Goal: Transaction & Acquisition: Purchase product/service

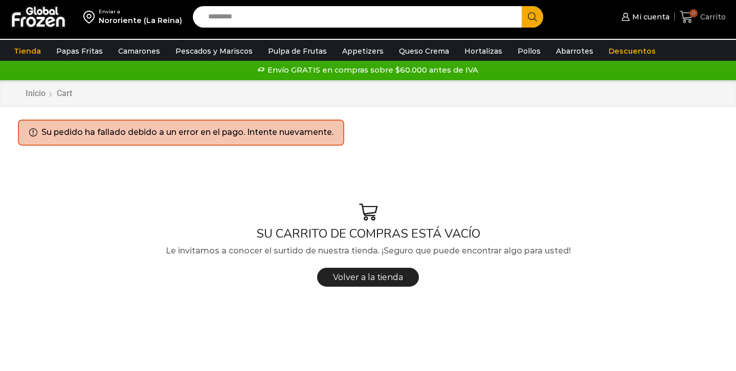
click at [716, 17] on span "Carrito" at bounding box center [711, 17] width 28 height 10
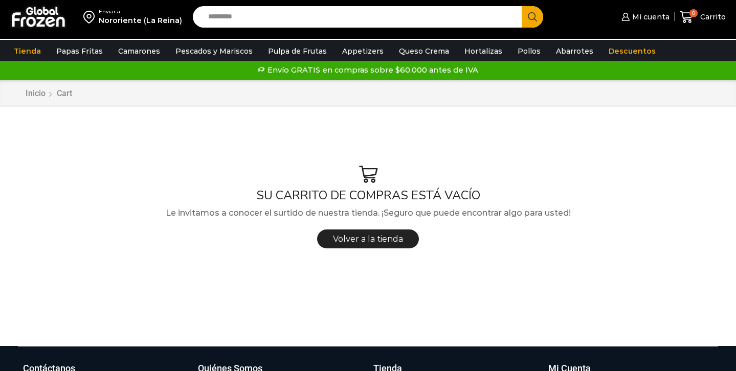
click at [285, 20] on input "Search input" at bounding box center [359, 16] width 313 height 21
click at [658, 14] on span "Mi cuenta" at bounding box center [649, 17] width 40 height 10
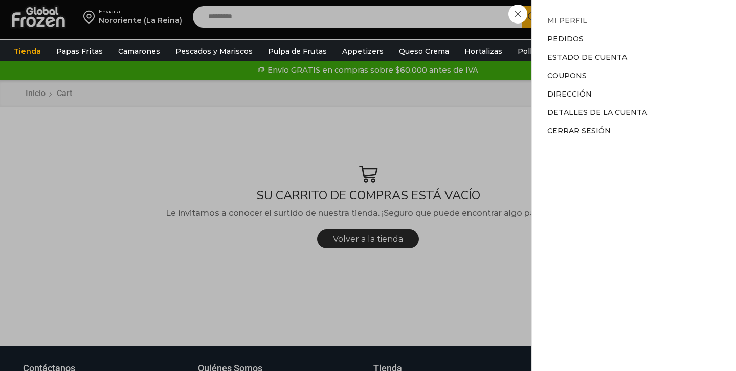
click at [577, 24] on link "Mi perfil" at bounding box center [567, 20] width 40 height 9
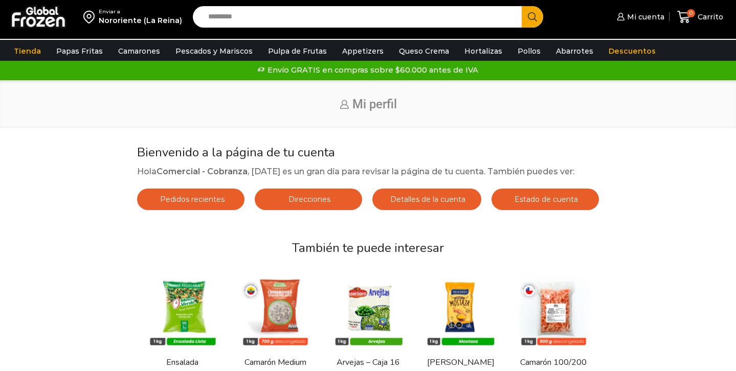
click at [318, 215] on div "Pedidos recientes Direcciones Detalles de la cuenta Estado de cuenta" at bounding box center [368, 202] width 472 height 27
click at [318, 212] on div "Pedidos recientes Direcciones Detalles de la cuenta Estado de cuenta" at bounding box center [368, 202] width 472 height 27
click at [317, 202] on span "Direcciones" at bounding box center [308, 199] width 44 height 9
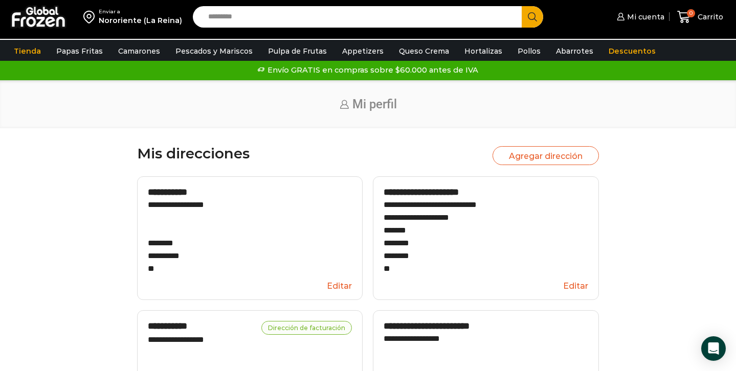
click at [280, 26] on input "Search input" at bounding box center [359, 16] width 313 height 21
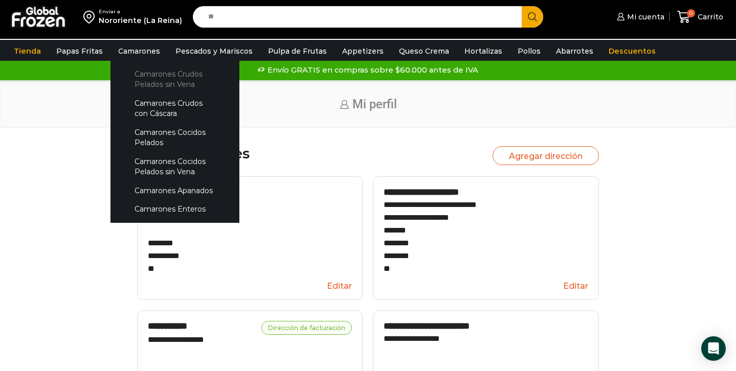
type input "**"
click at [154, 76] on link "Camarones Crudos Pelados sin Vena" at bounding box center [175, 79] width 108 height 29
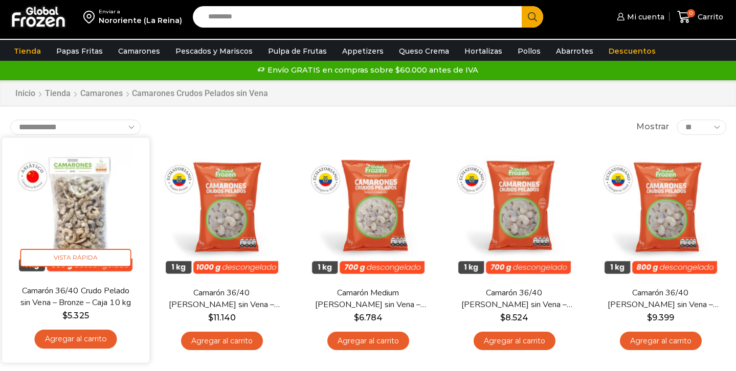
click at [76, 347] on link "Agregar al carrito" at bounding box center [75, 339] width 82 height 19
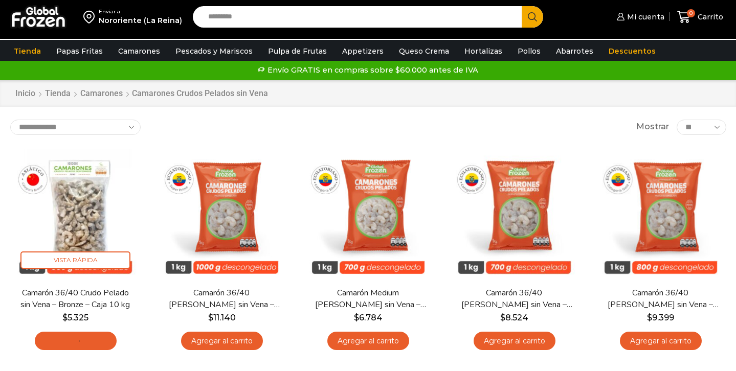
click at [289, 23] on input "Search input" at bounding box center [359, 16] width 313 height 21
type input "****"
click at [521, 6] on button "Search" at bounding box center [531, 16] width 21 height 21
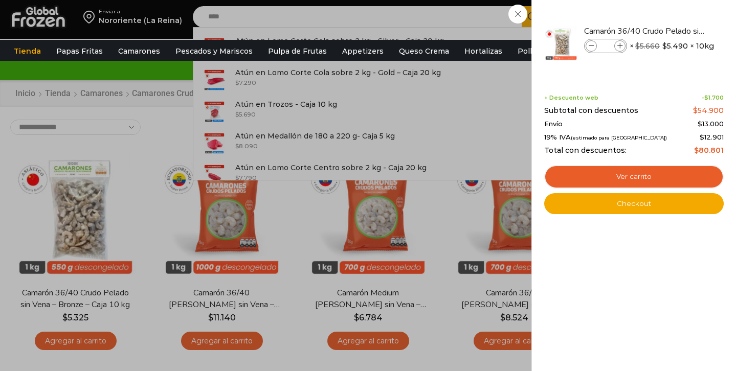
click at [674, 29] on div "1 Carrito 1 1 Shopping Cart *" at bounding box center [699, 17] width 51 height 24
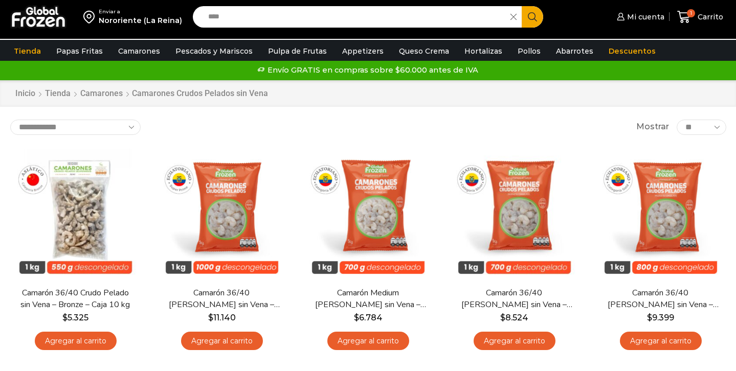
click at [229, 17] on input "****" at bounding box center [354, 16] width 302 height 21
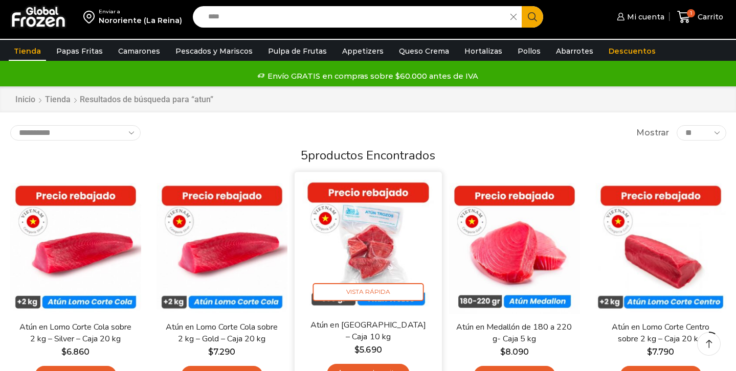
scroll to position [69, 0]
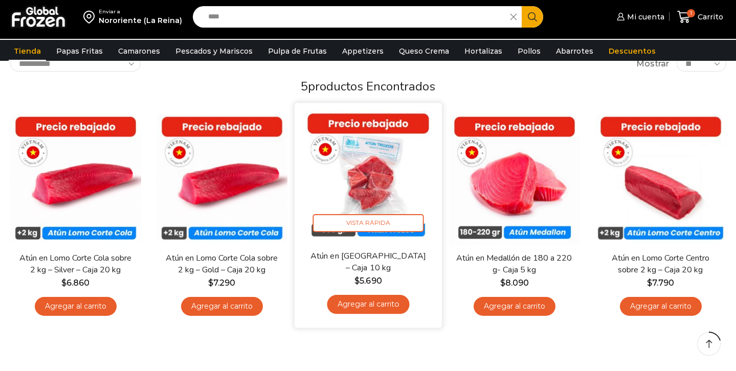
click at [366, 306] on link "Agregar al carrito" at bounding box center [368, 304] width 82 height 19
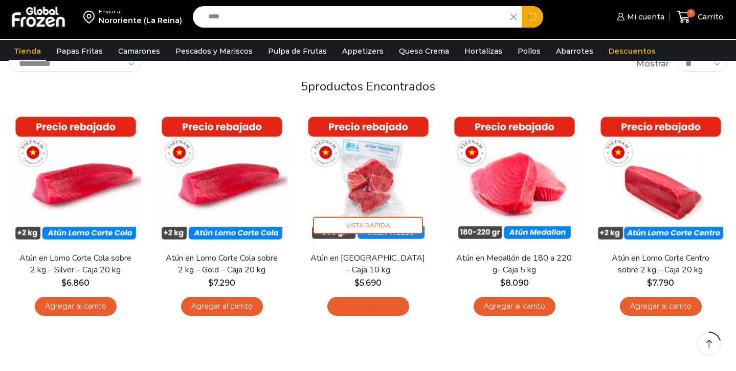
drag, startPoint x: 246, startPoint y: 17, endPoint x: 201, endPoint y: 14, distance: 45.1
click at [201, 14] on div "Search input **** Search" at bounding box center [368, 16] width 350 height 21
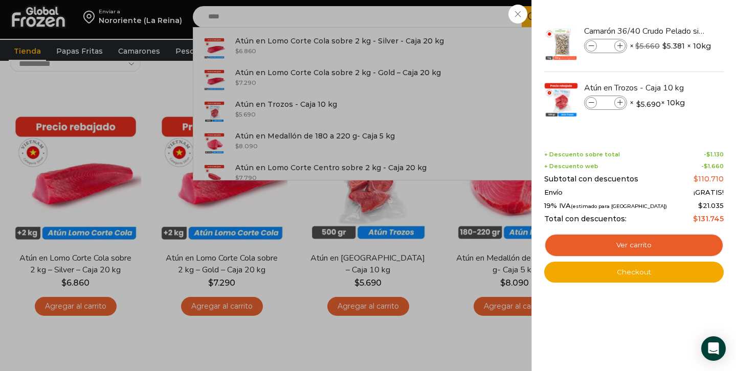
click at [674, 29] on div "2 Carrito 2 2 Shopping Cart *" at bounding box center [699, 17] width 51 height 24
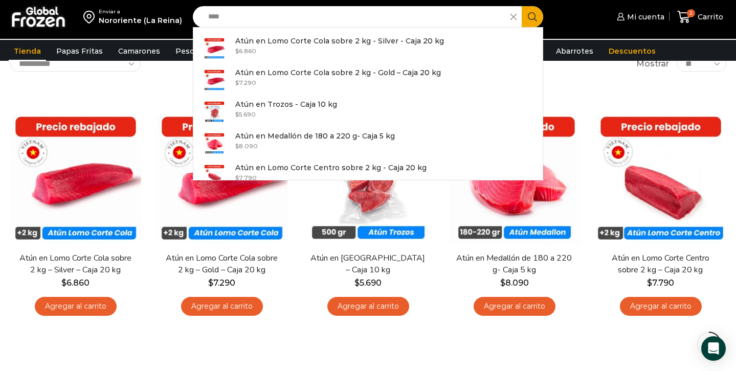
drag, startPoint x: 235, startPoint y: 18, endPoint x: 183, endPoint y: 18, distance: 52.1
click at [183, 18] on div "Enviar a Nororiente (La Reina) Search input **** Search Atún en Lomo Corte Cola…" at bounding box center [368, 17] width 731 height 34
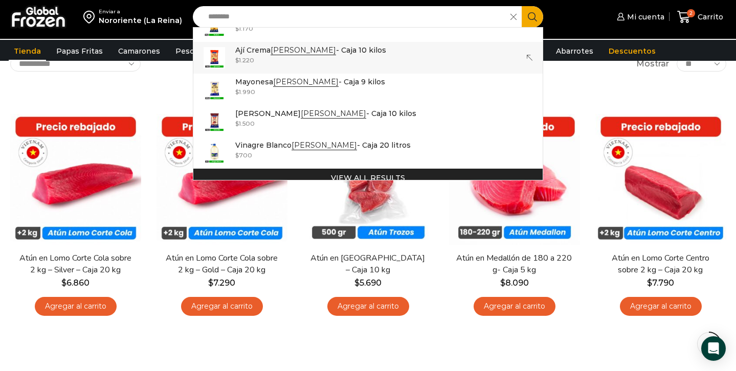
scroll to position [92, 0]
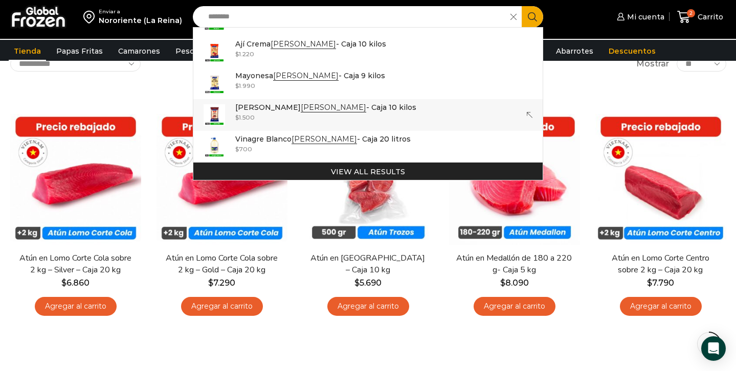
click at [248, 115] on bdi "$ 1.500" at bounding box center [244, 117] width 19 height 8
type input "**********"
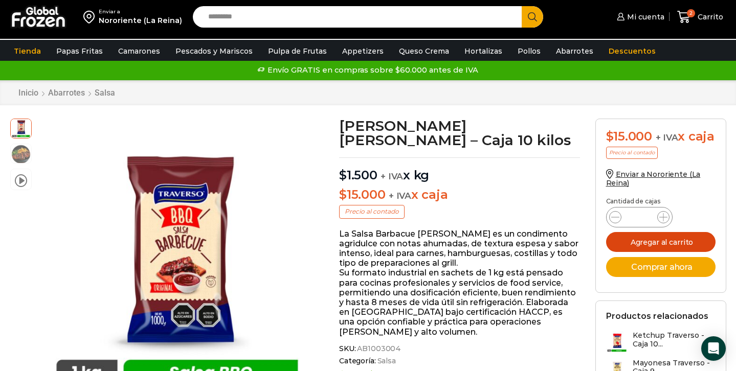
click at [680, 252] on button "Agregar al carrito" at bounding box center [660, 242] width 109 height 20
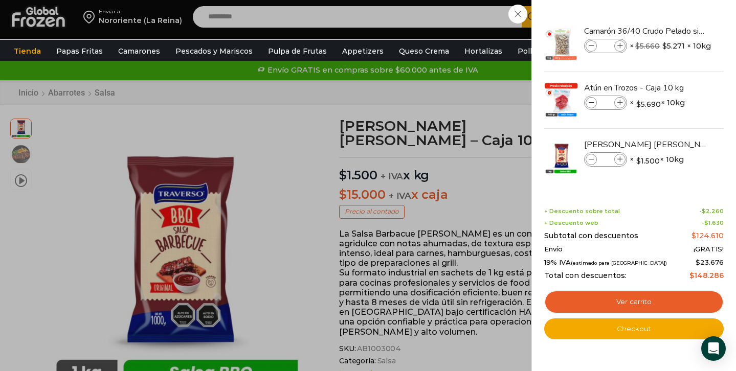
click at [674, 29] on div "3 [GEOGRAPHIC_DATA] 3 3 Shopping Cart *" at bounding box center [699, 17] width 51 height 24
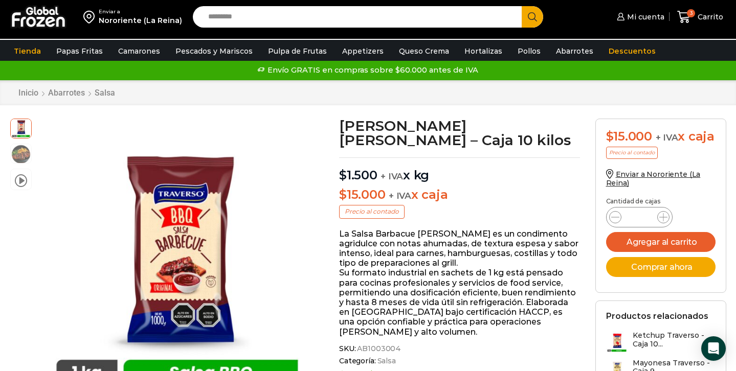
click at [343, 14] on input "Search input" at bounding box center [359, 16] width 313 height 21
type input "*********"
click at [521, 6] on button "Search" at bounding box center [531, 16] width 21 height 21
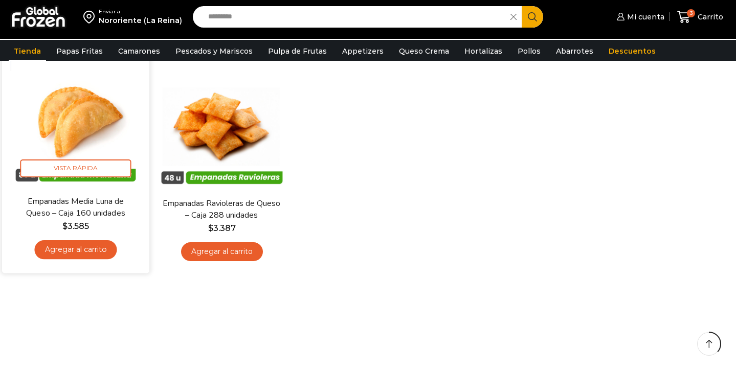
scroll to position [125, 0]
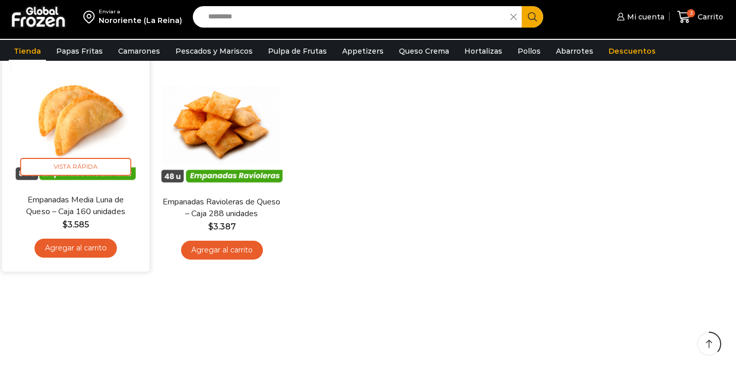
click at [73, 248] on link "Agregar al carrito" at bounding box center [75, 248] width 82 height 19
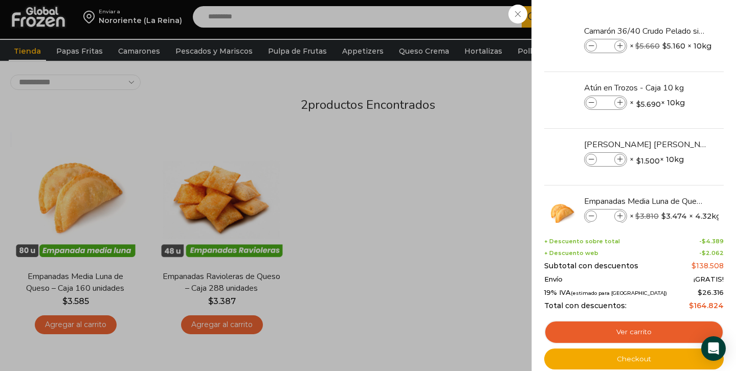
scroll to position [117, 0]
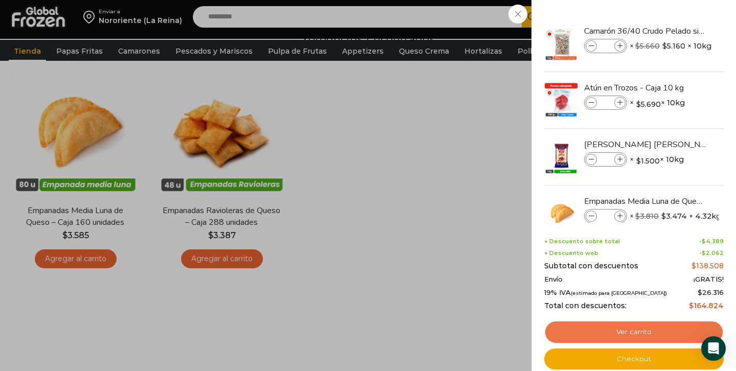
click at [618, 337] on link "Ver carrito" at bounding box center [633, 333] width 179 height 24
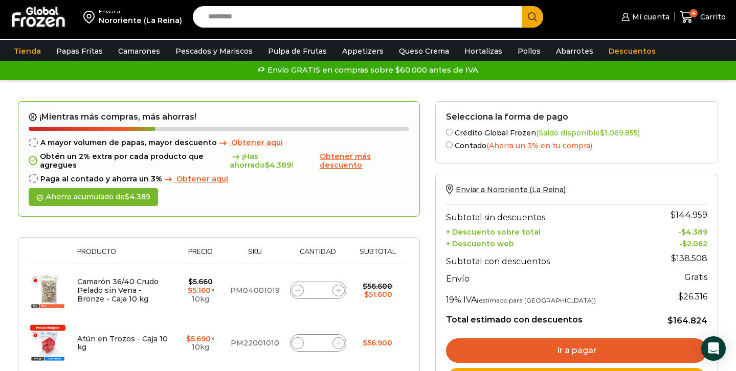
click at [338, 158] on span "Obtener más descuento" at bounding box center [345, 161] width 51 height 18
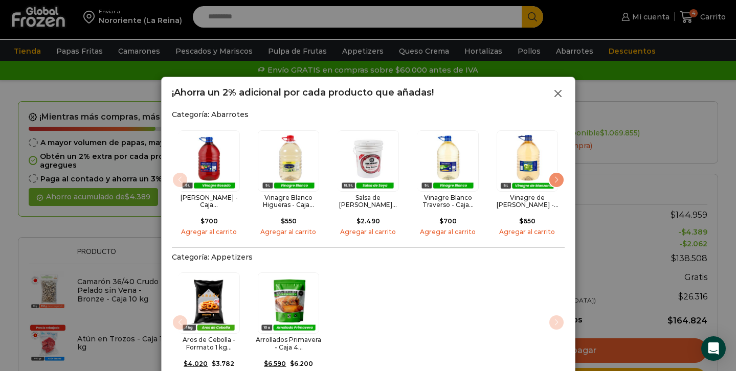
click at [558, 94] on line at bounding box center [558, 93] width 6 height 6
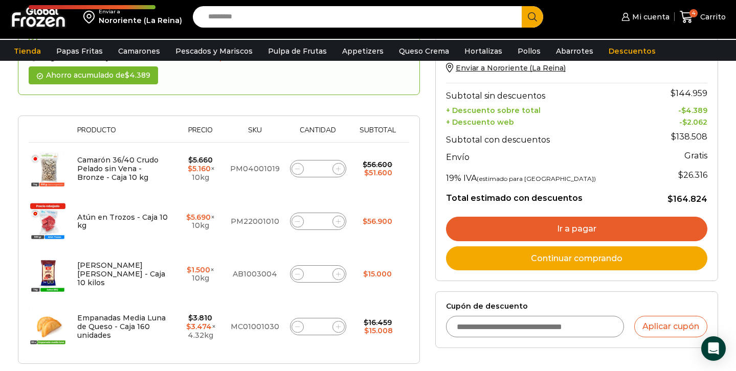
scroll to position [128, 0]
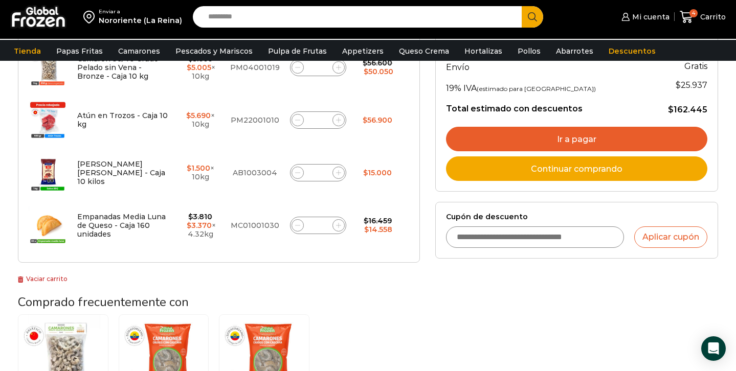
scroll to position [259, 0]
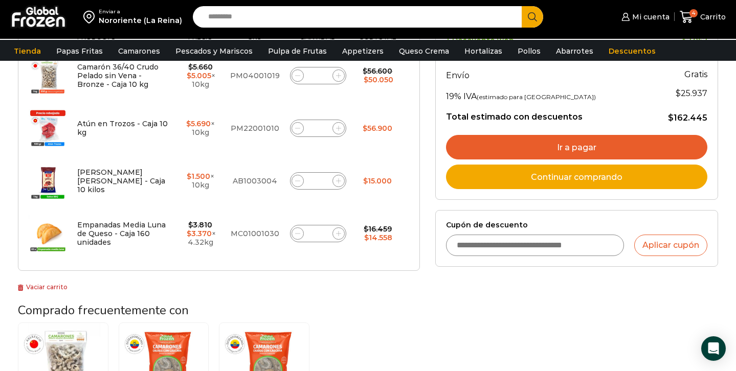
click at [501, 253] on input "Cupón de descuento" at bounding box center [535, 245] width 178 height 21
type input "*********"
click at [687, 248] on button "Aplicar cupón" at bounding box center [670, 245] width 73 height 21
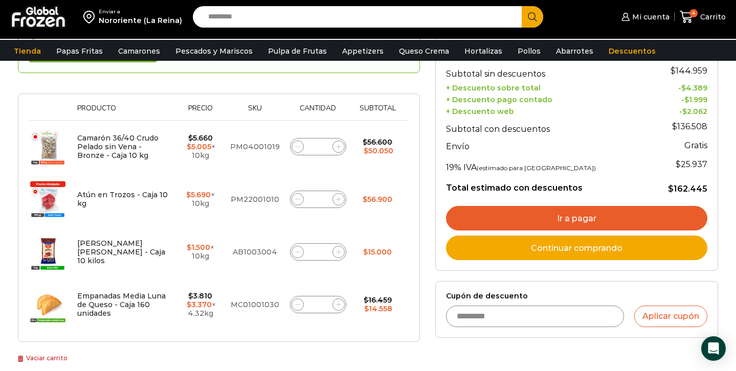
scroll to position [186, 0]
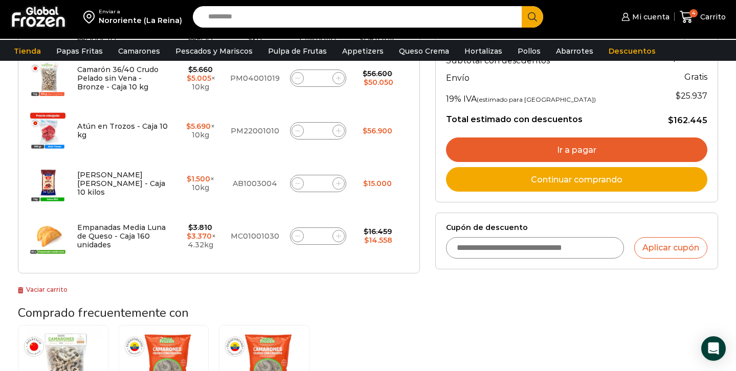
scroll to position [256, 0]
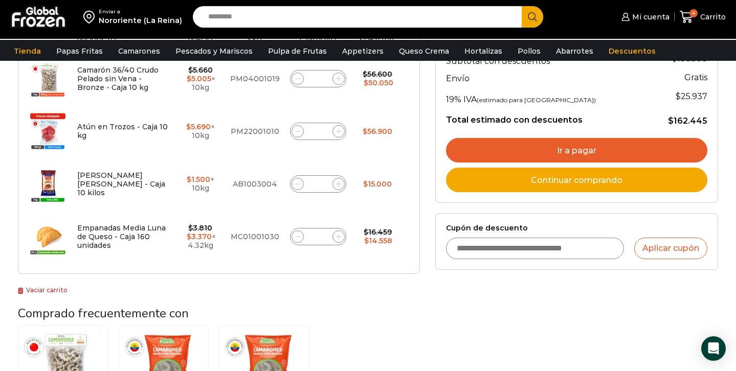
click at [580, 154] on link "Ir a pagar" at bounding box center [576, 150] width 261 height 25
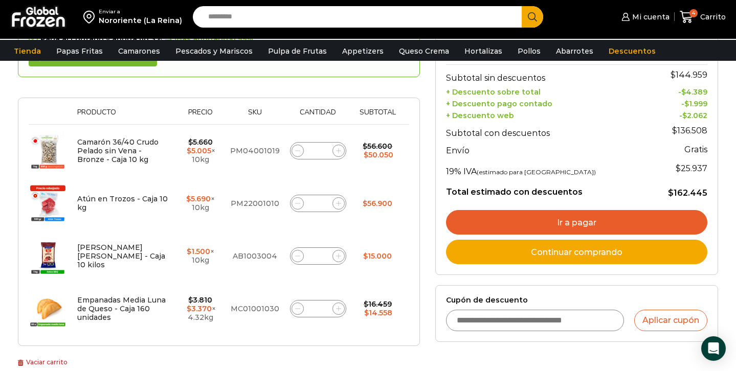
scroll to position [181, 0]
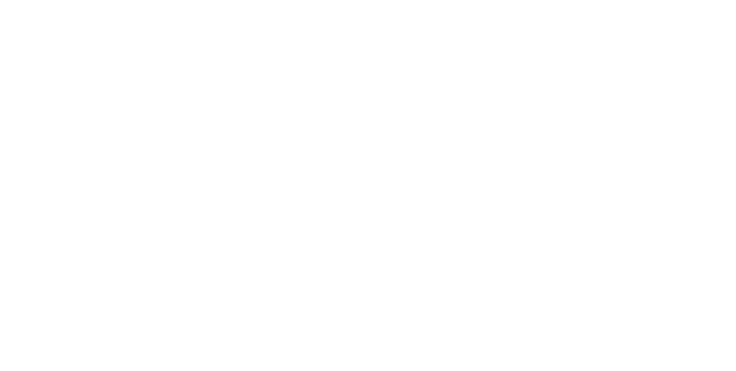
select select "*"
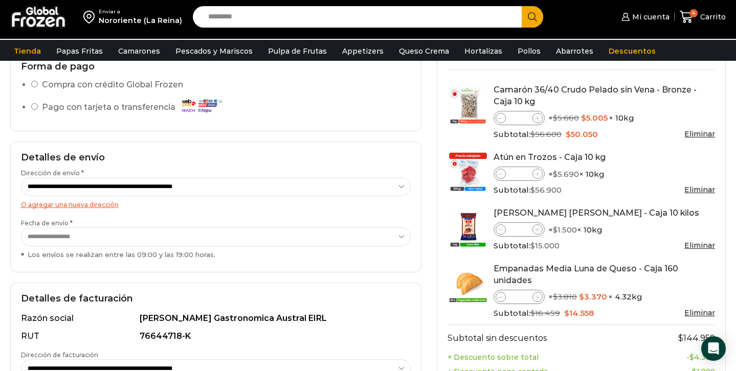
scroll to position [117, 0]
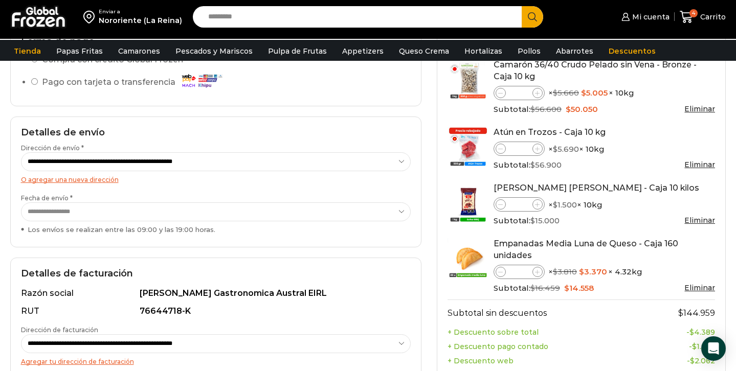
click at [143, 211] on select "**********" at bounding box center [216, 211] width 390 height 19
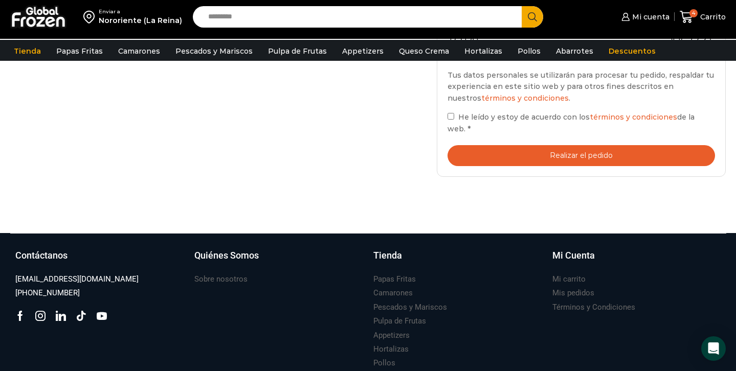
scroll to position [462, 0]
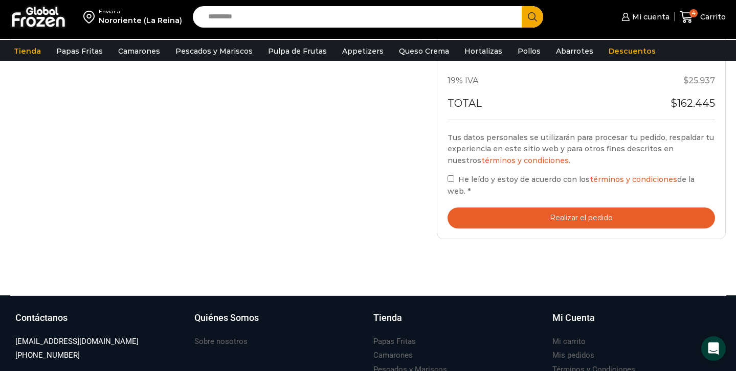
click at [489, 210] on button "Realizar el pedido" at bounding box center [581, 218] width 268 height 21
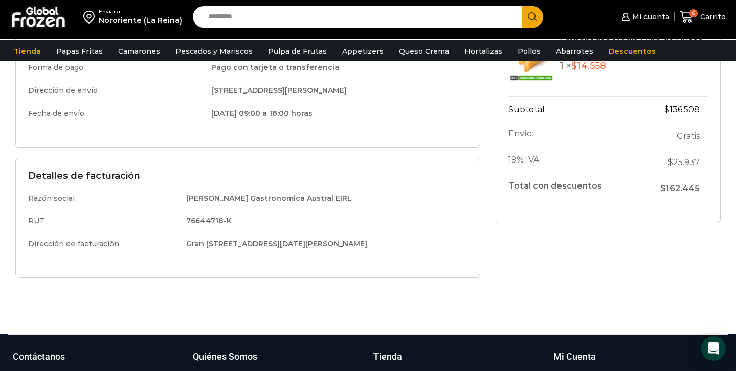
scroll to position [239, 0]
